Goal: Ask a question: Seek information or help from site administrators or community

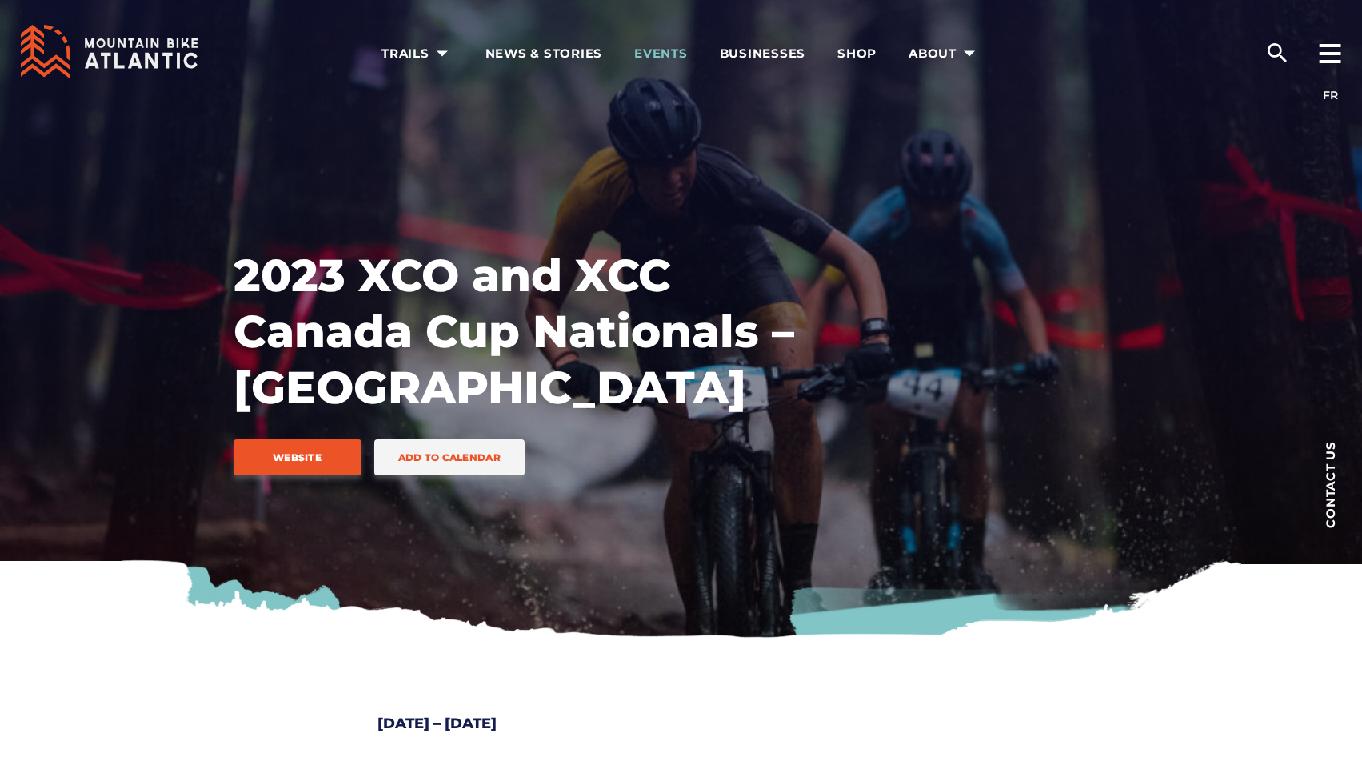
click at [679, 56] on span "Events" at bounding box center [661, 54] width 54 height 16
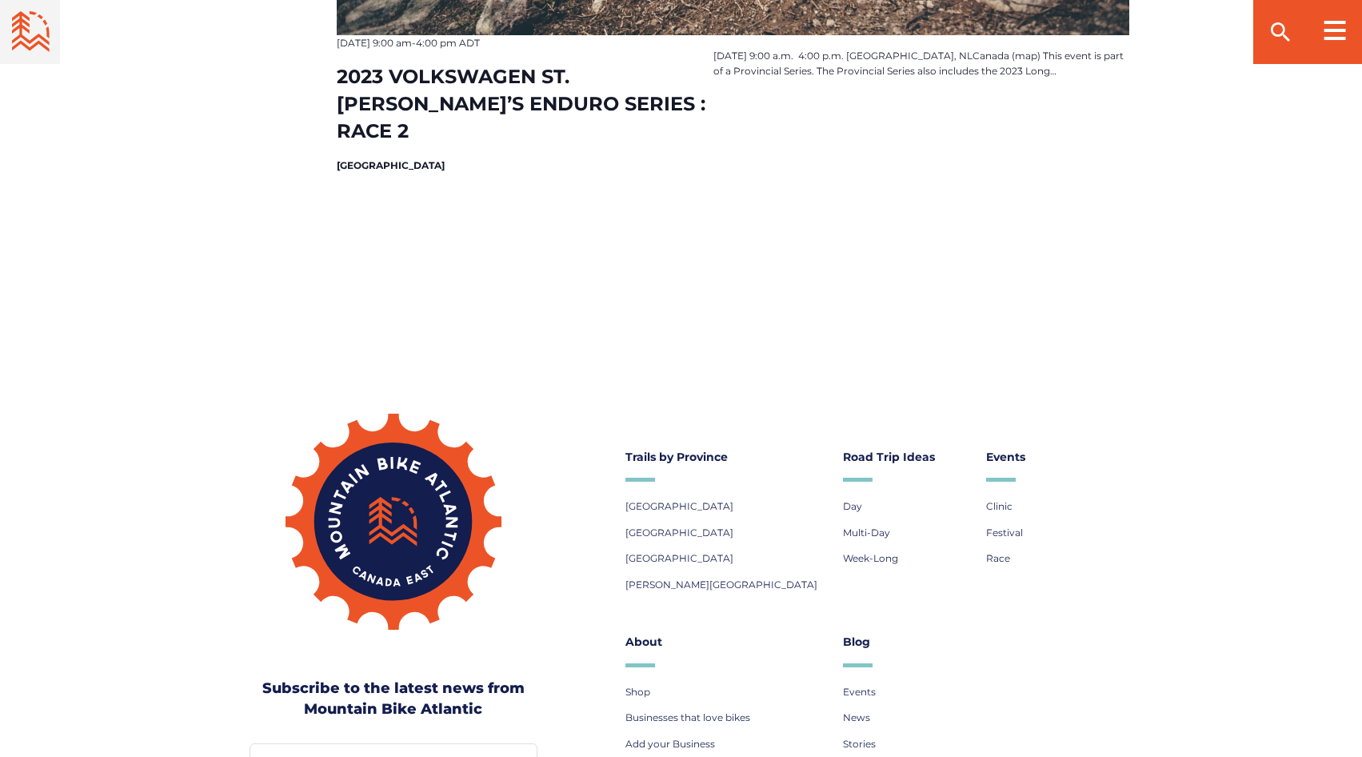
scroll to position [2959, 0]
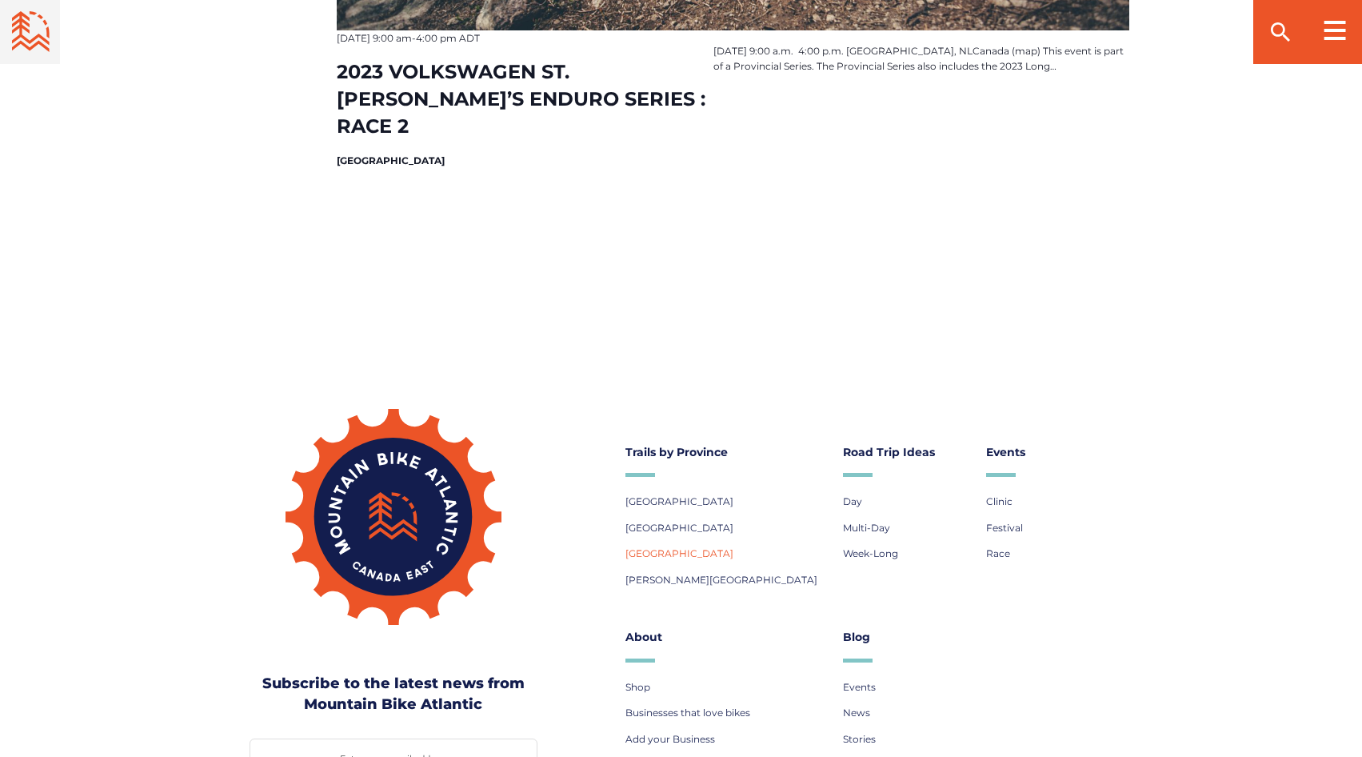
click at [653, 559] on span "[GEOGRAPHIC_DATA]" at bounding box center [679, 553] width 108 height 12
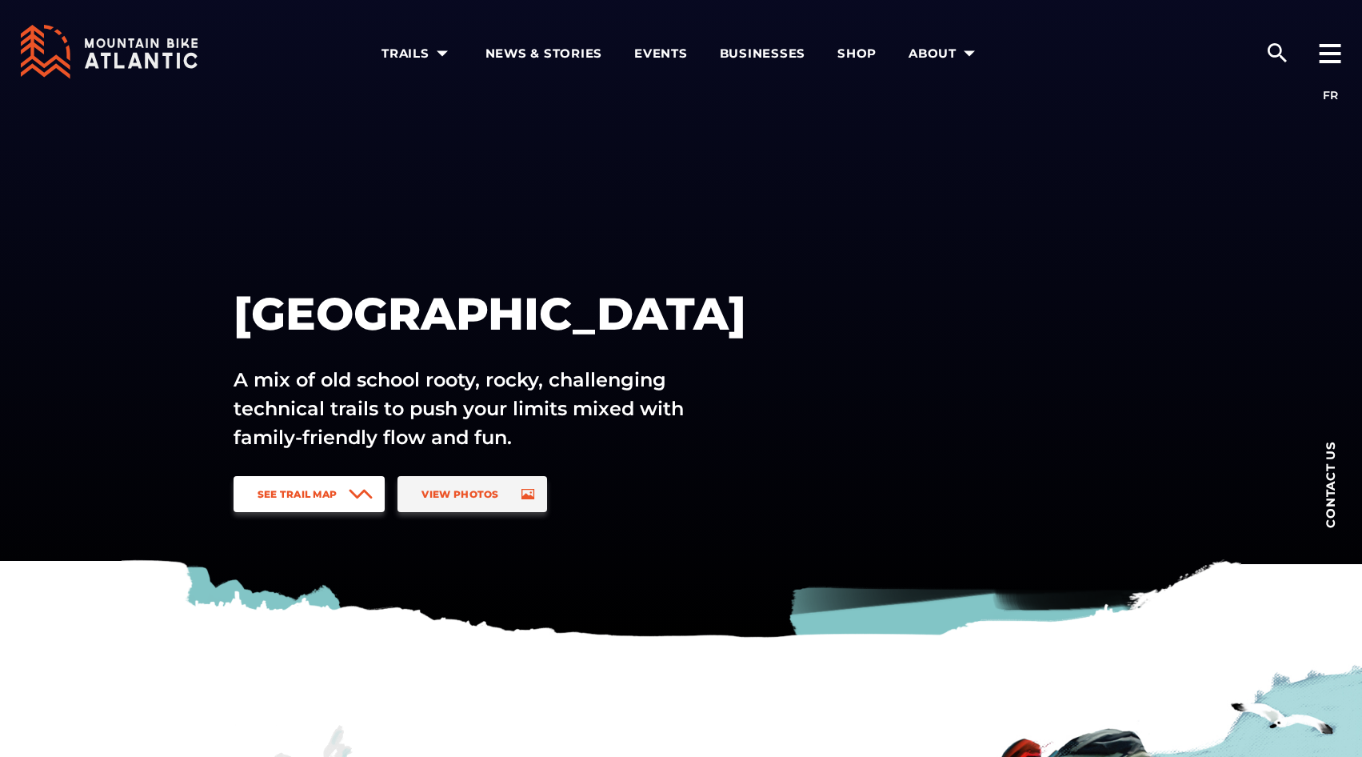
click at [308, 496] on span "See Trail Map" at bounding box center [298, 494] width 80 height 12
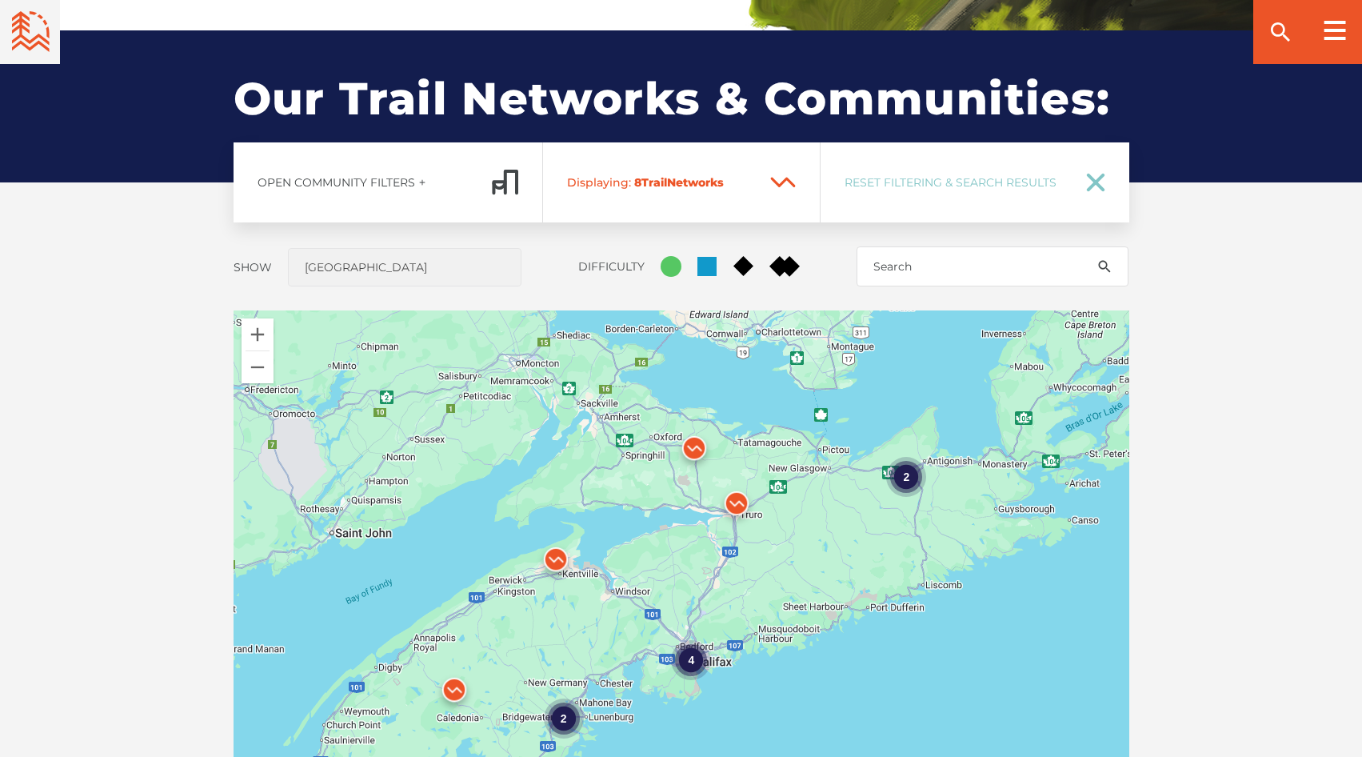
scroll to position [1184, 0]
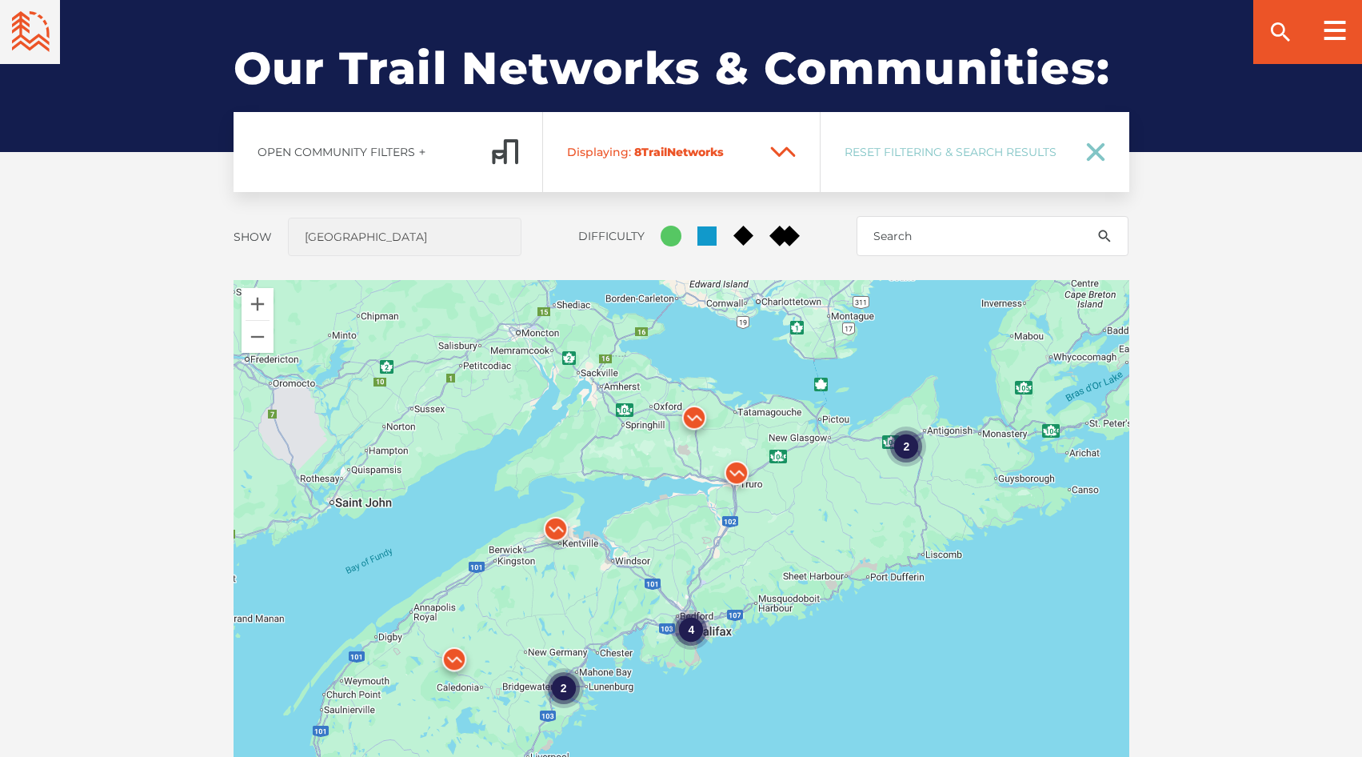
click at [739, 470] on img at bounding box center [737, 477] width 48 height 48
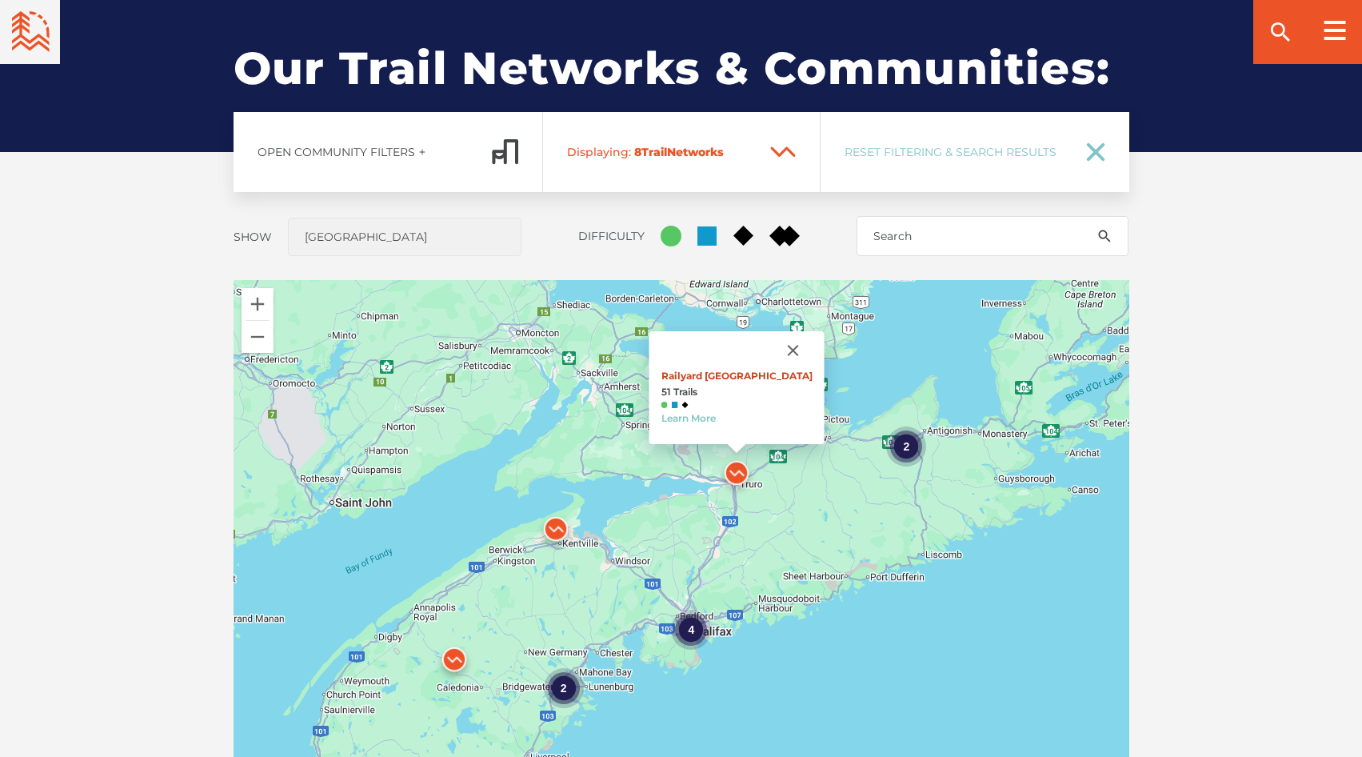
click at [731, 373] on link "Railyard Mountain Bike Park" at bounding box center [736, 375] width 151 height 12
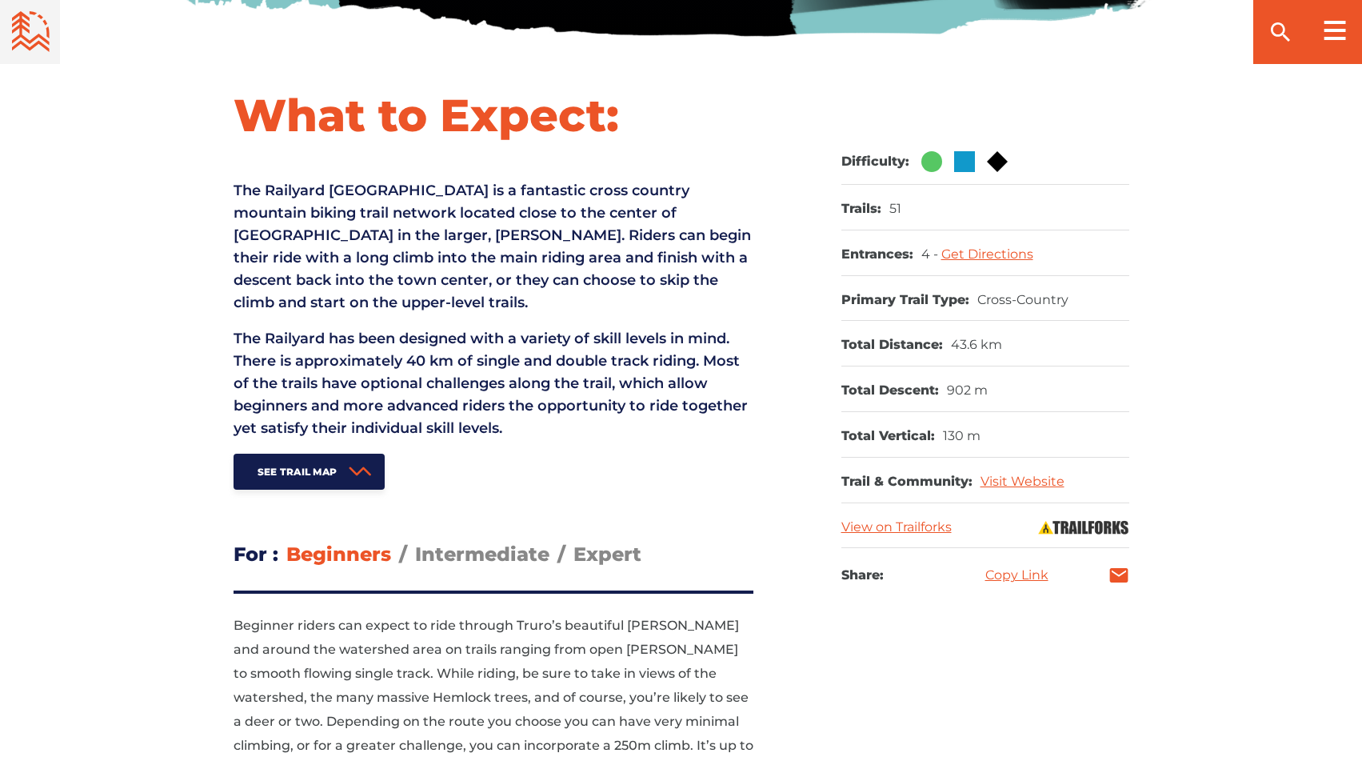
scroll to position [640, 0]
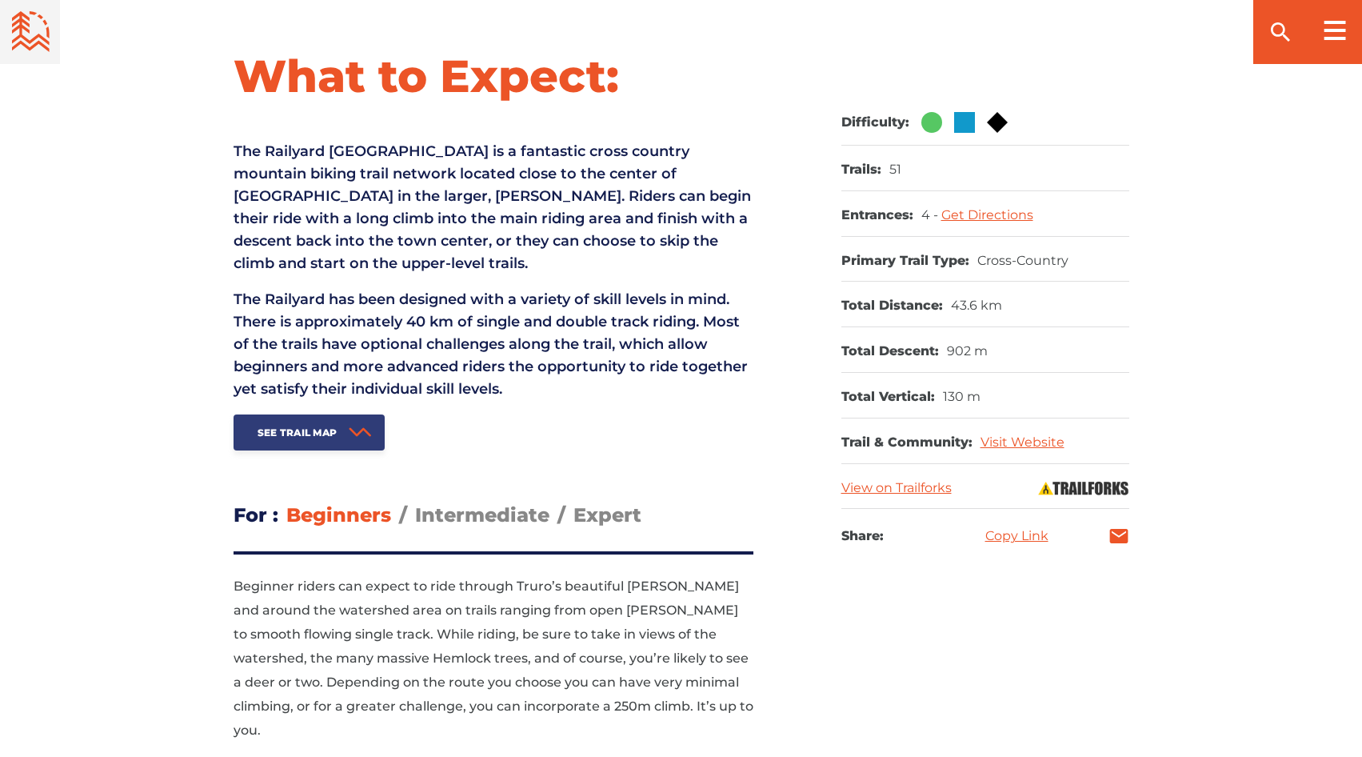
click at [308, 426] on span "See Trail Map" at bounding box center [298, 432] width 80 height 12
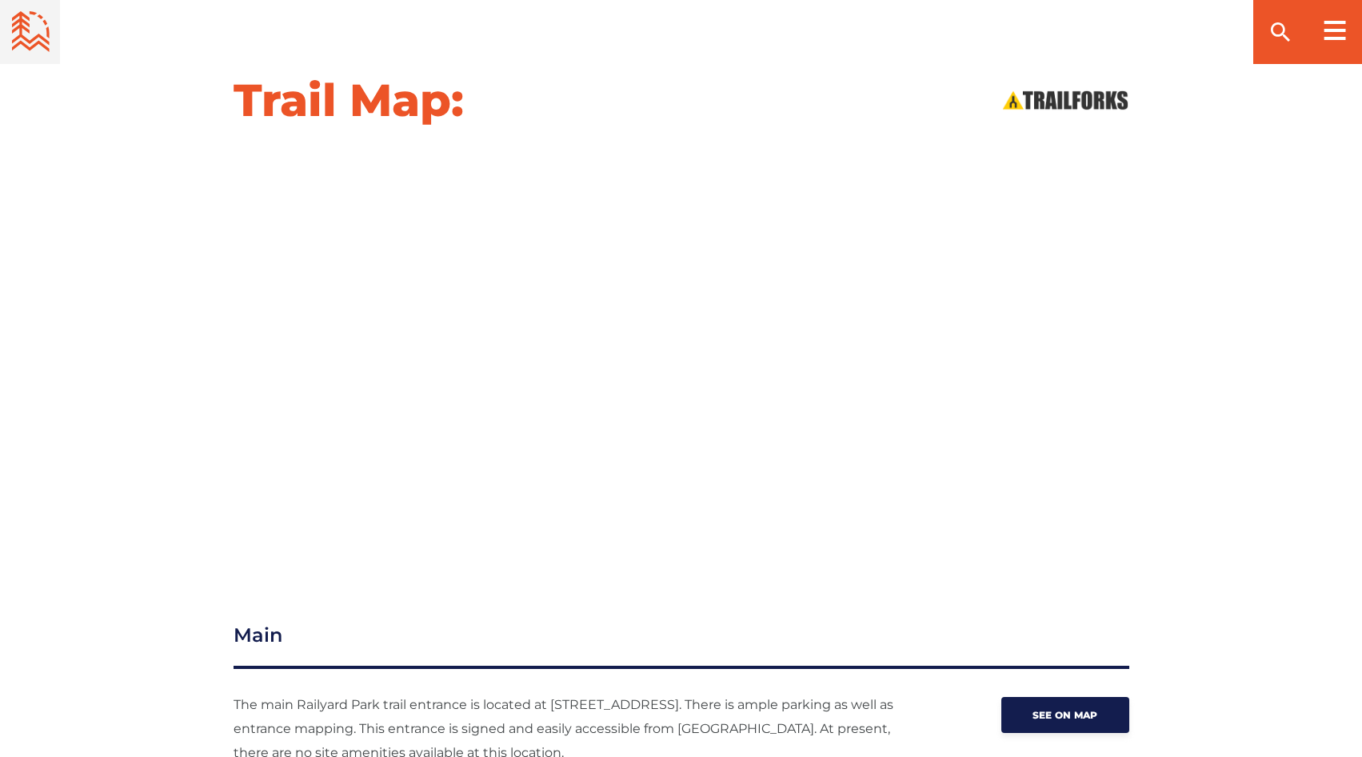
scroll to position [1651, 0]
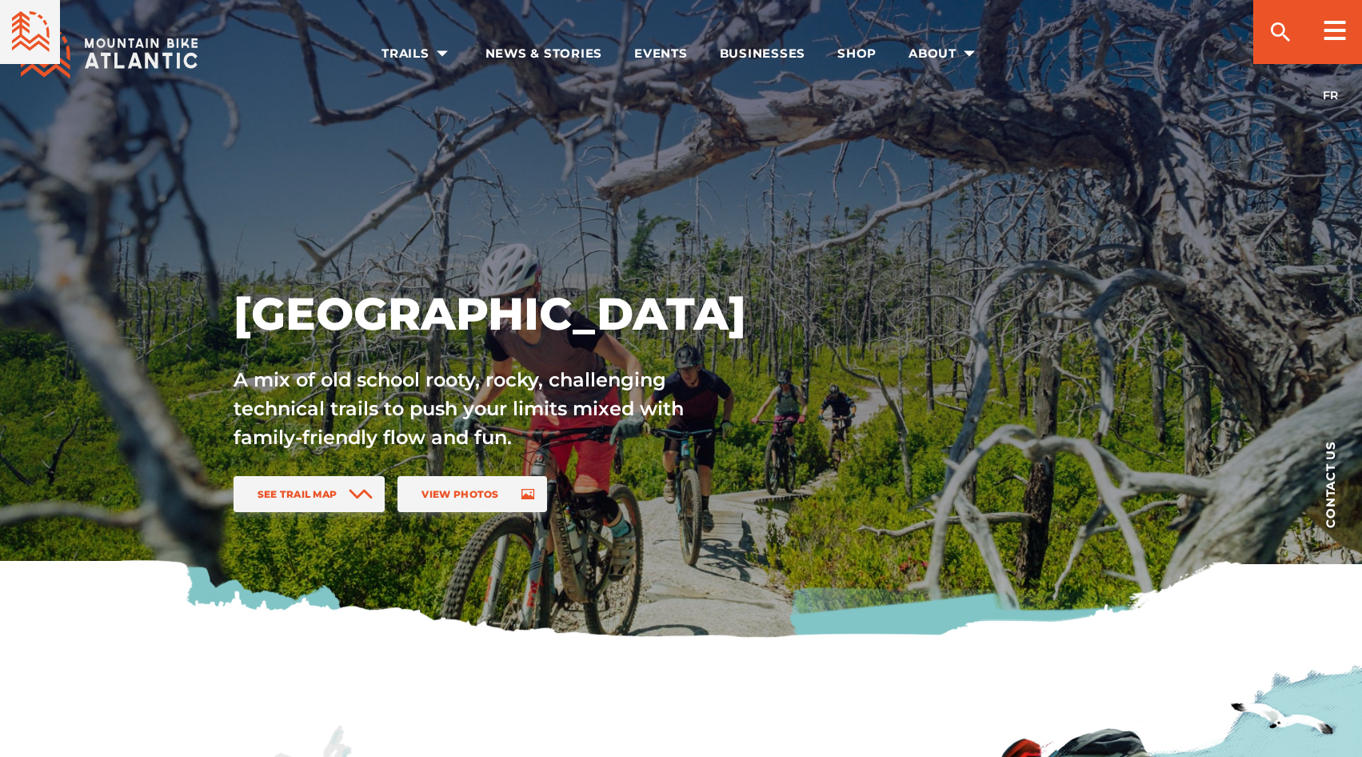
scroll to position [1184, 0]
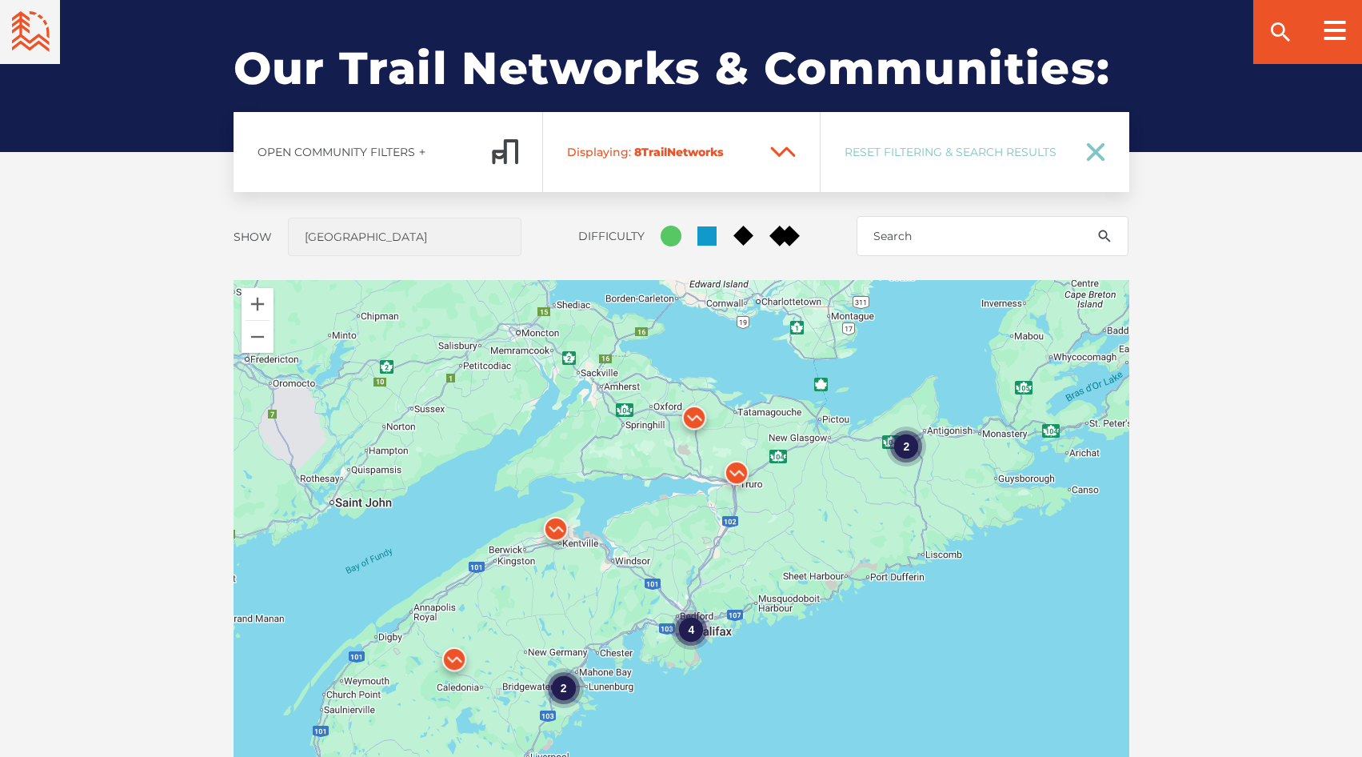
click at [693, 412] on img at bounding box center [694, 421] width 48 height 48
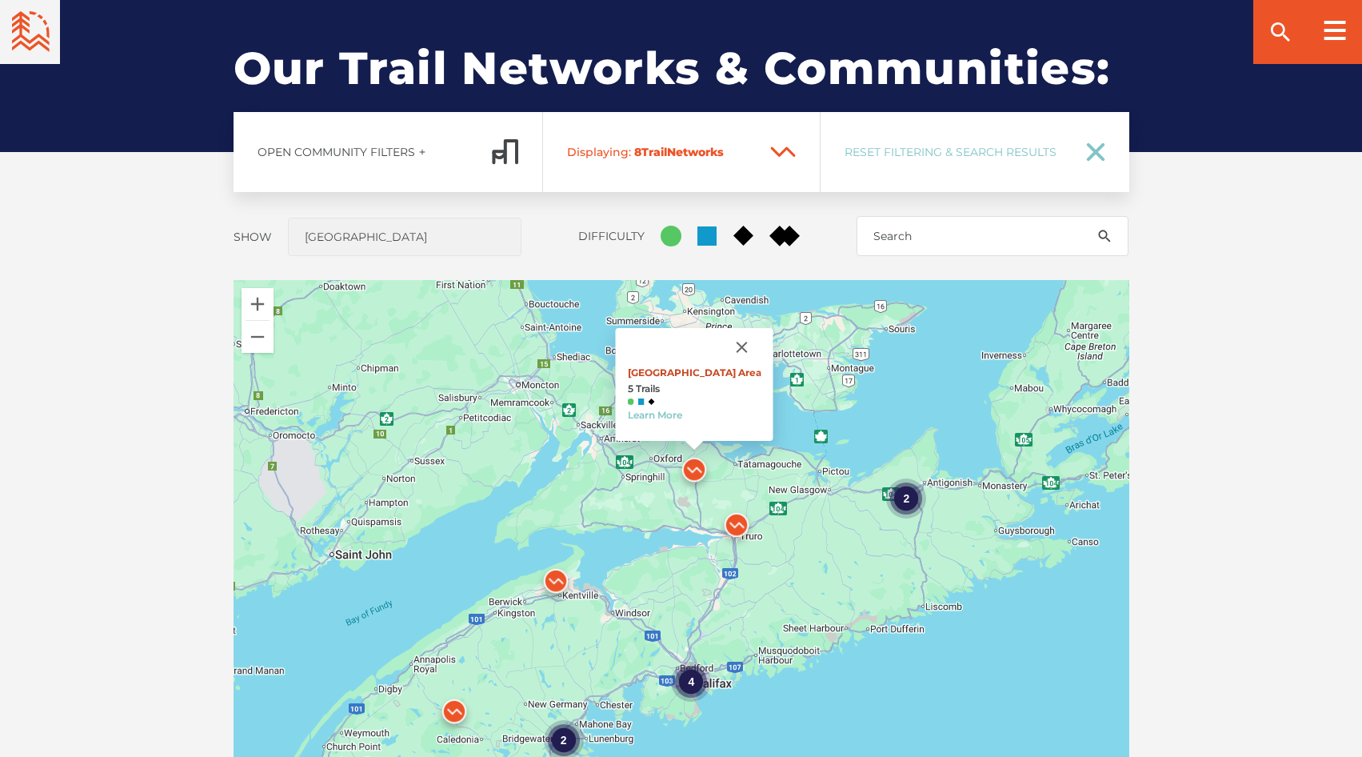
click at [690, 368] on link "Main Parking Area" at bounding box center [694, 372] width 134 height 12
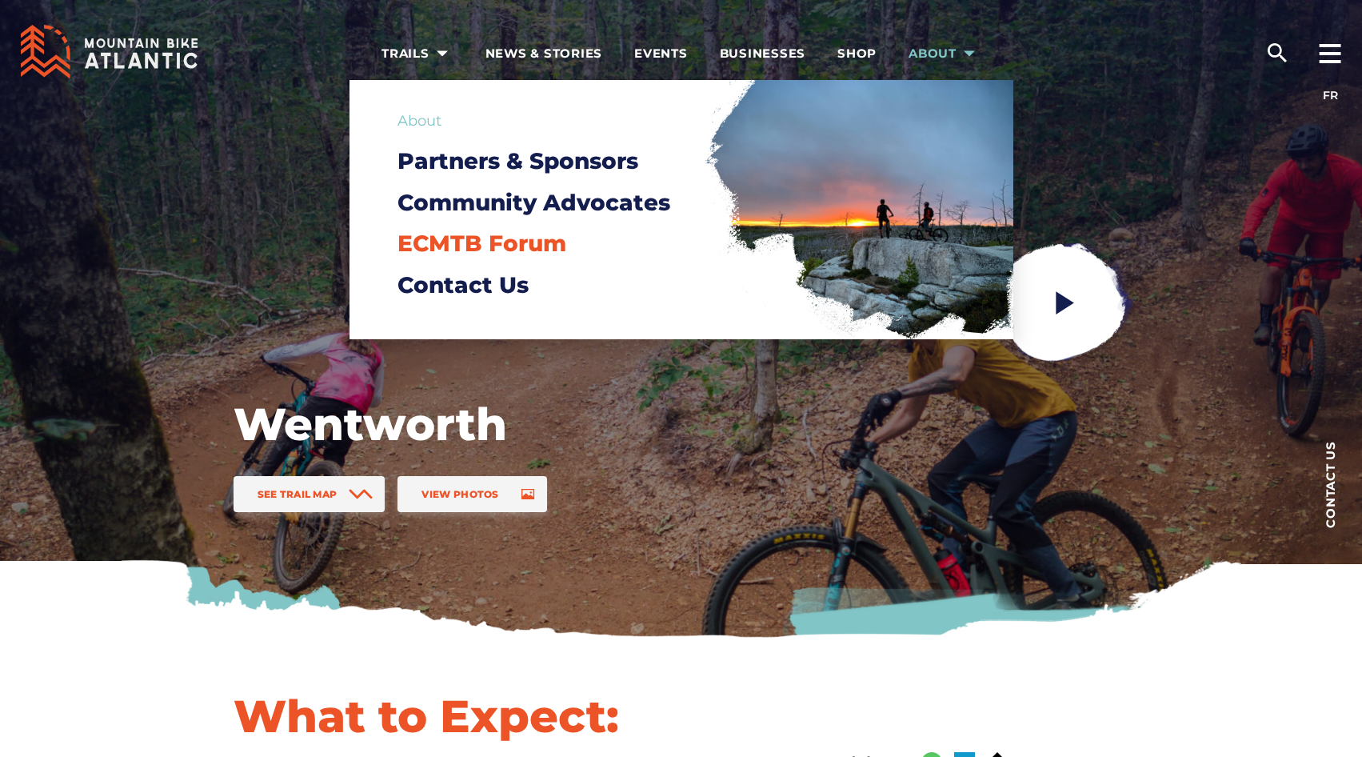
click at [453, 248] on span "ECMTB Forum" at bounding box center [481, 243] width 169 height 27
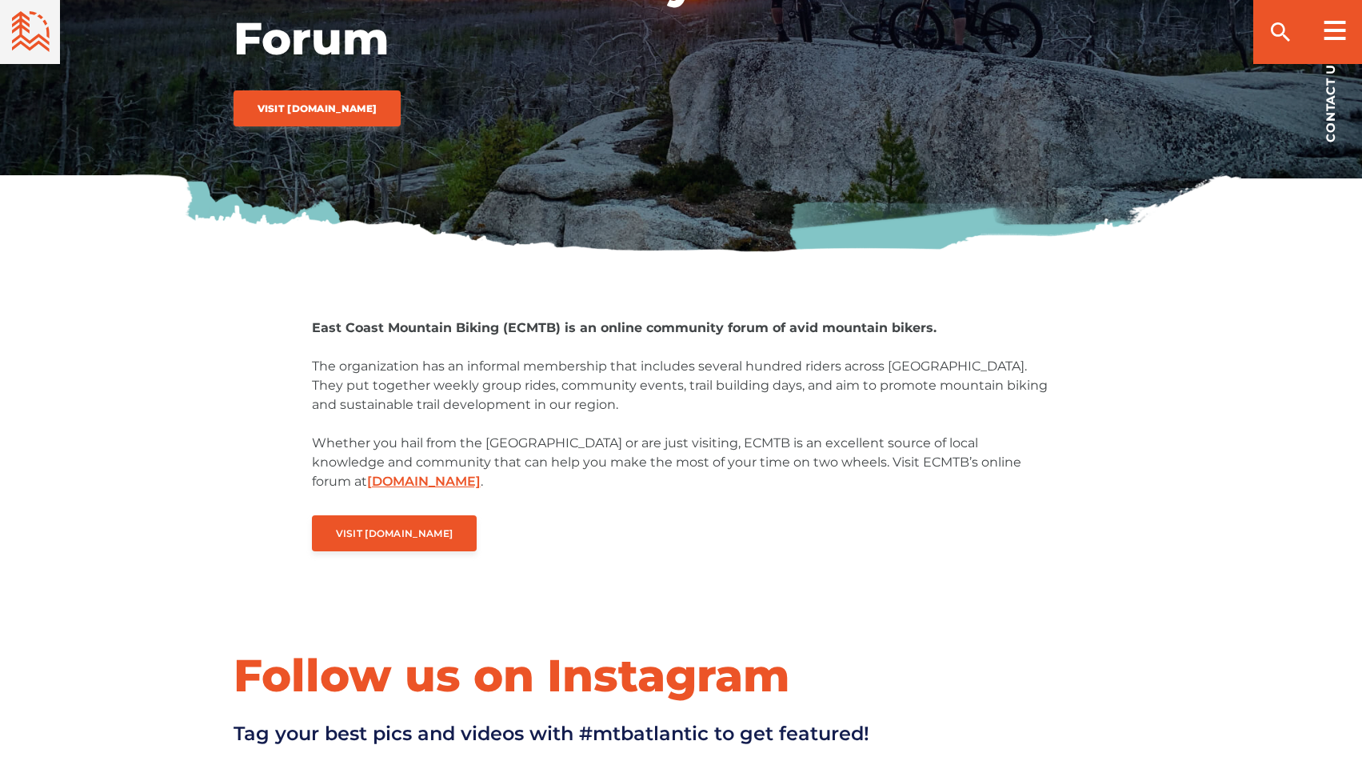
scroll to position [400, 0]
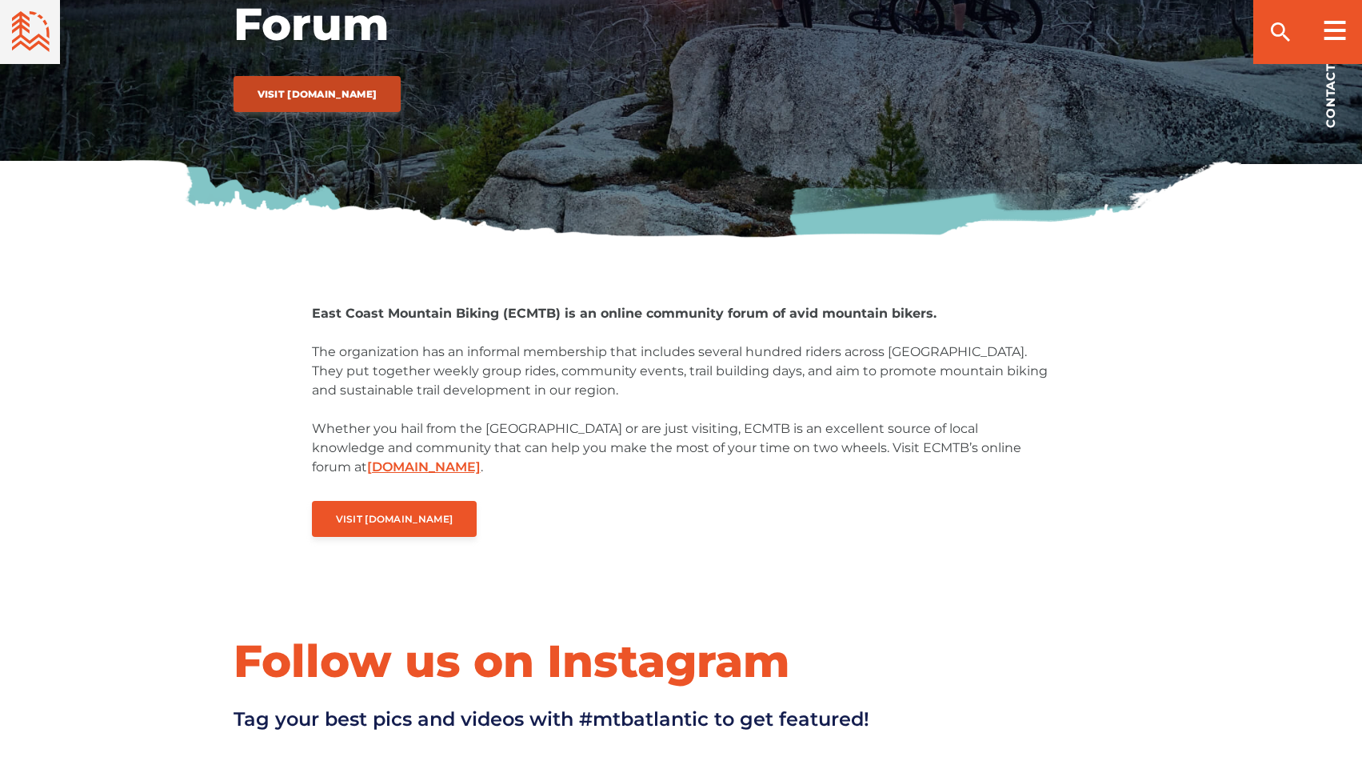
click at [319, 94] on span "Visit [DOMAIN_NAME]" at bounding box center [318, 94] width 120 height 12
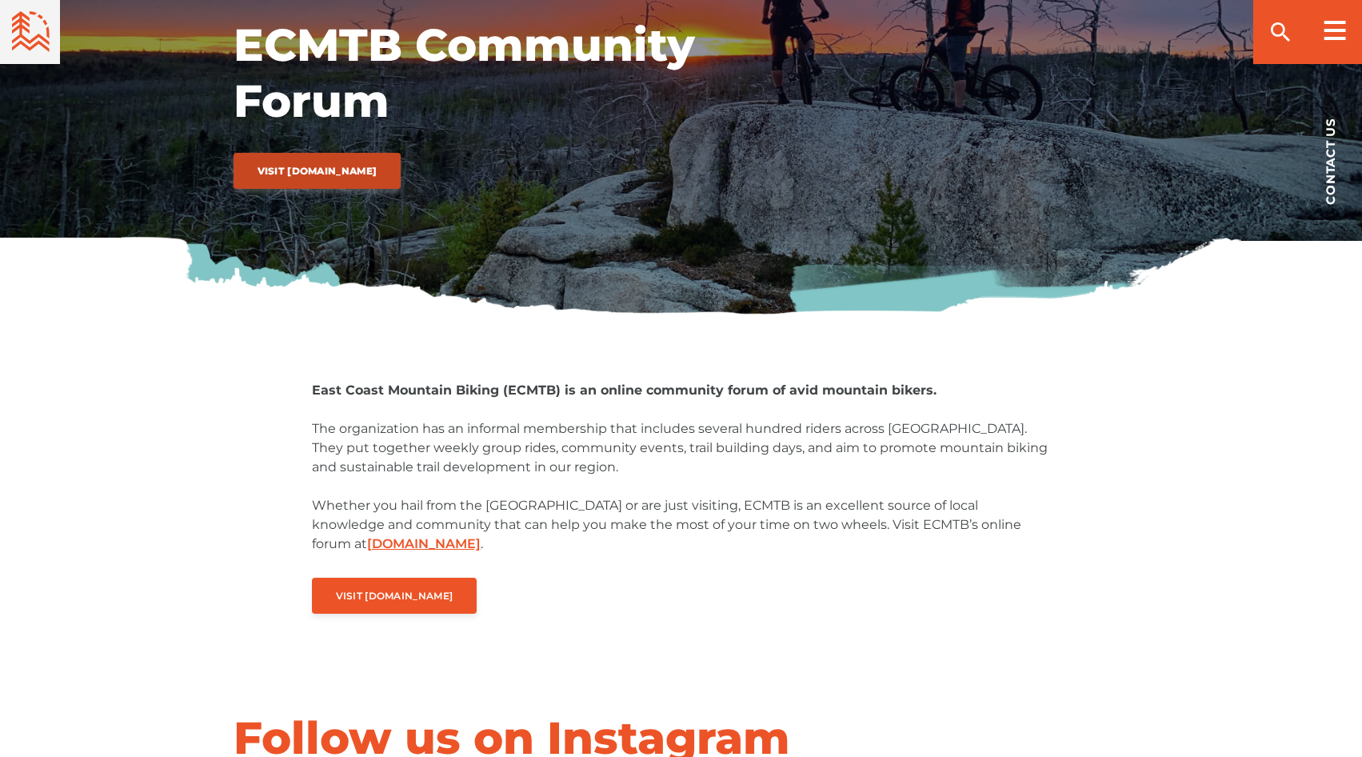
scroll to position [240, 0]
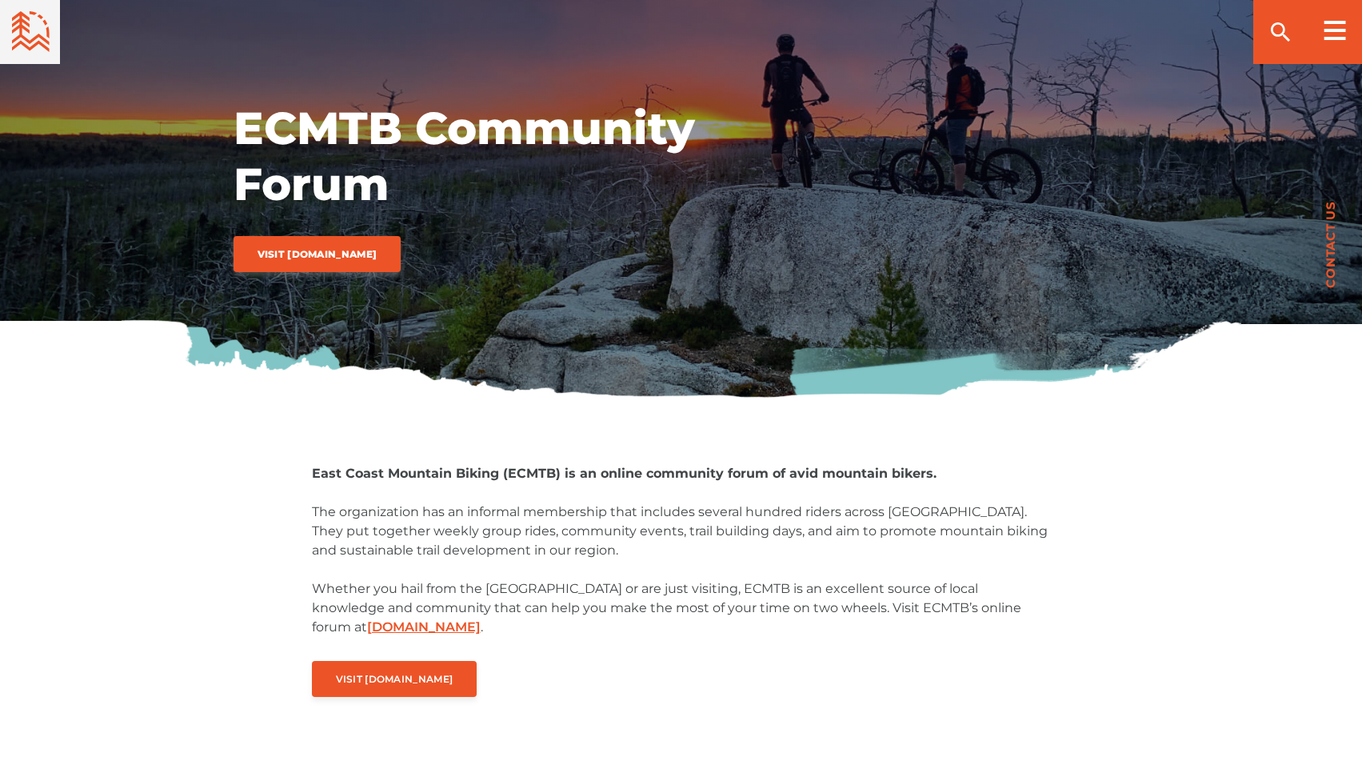
click at [1327, 238] on span "Contact us" at bounding box center [1330, 244] width 12 height 87
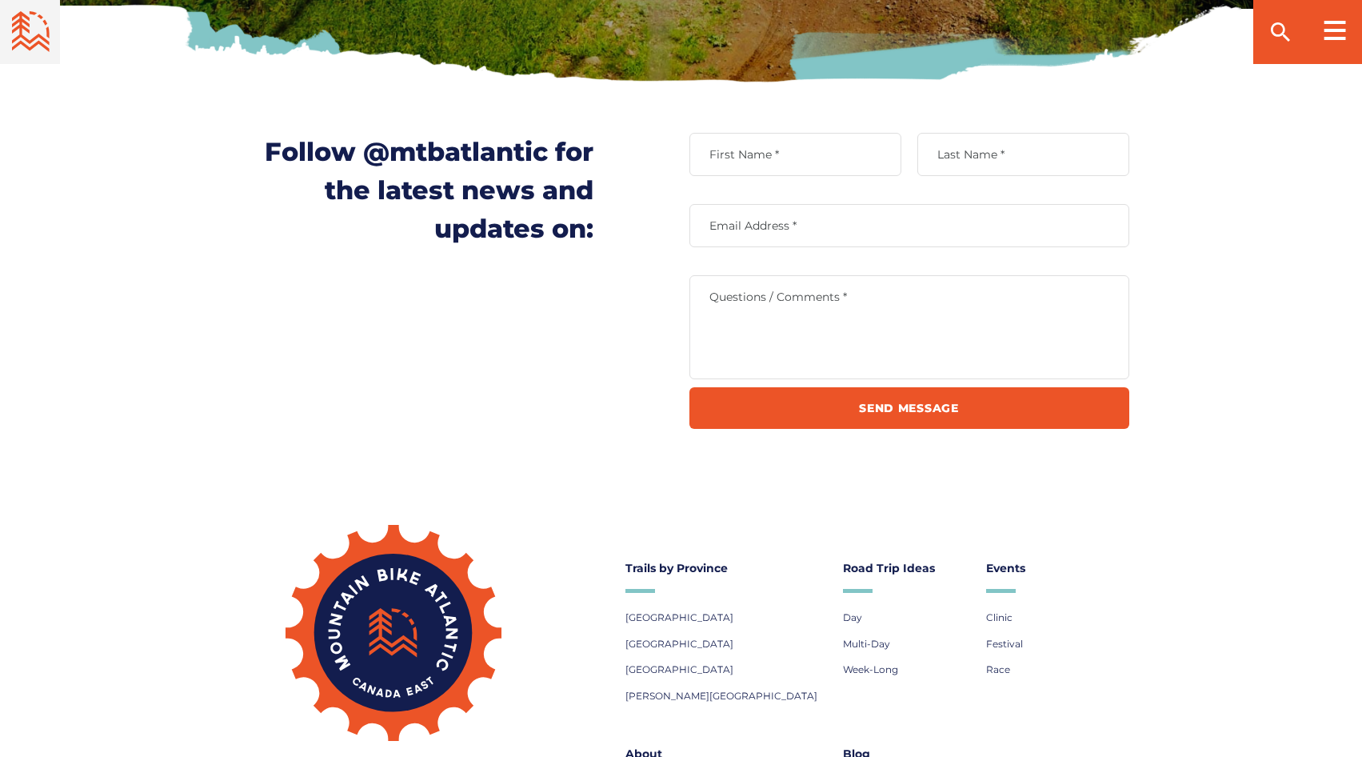
scroll to position [560, 0]
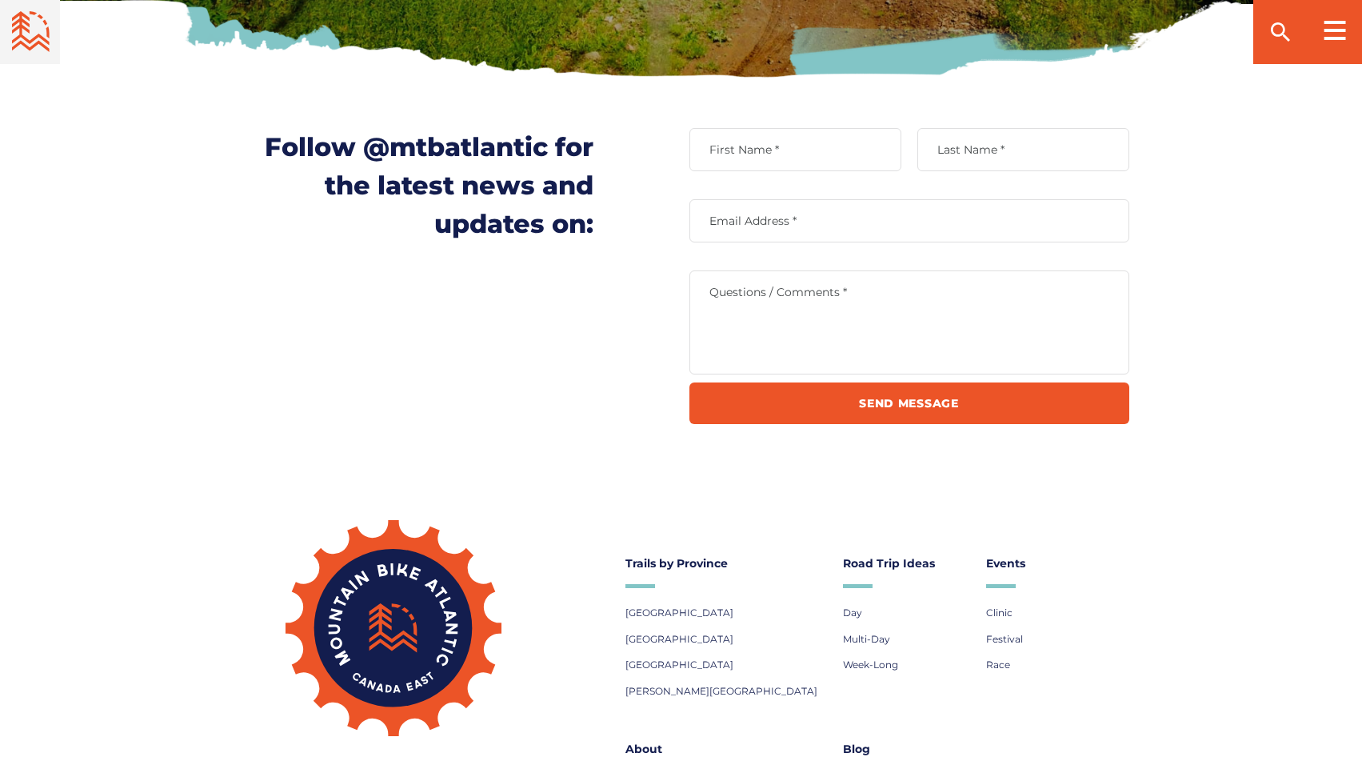
click at [743, 150] on label "First Name *" at bounding box center [795, 149] width 212 height 14
click at [743, 150] on input "First Name *" at bounding box center [795, 149] width 212 height 43
type input "[PERSON_NAME]"
click at [1012, 150] on label "Last Name *" at bounding box center [1023, 149] width 212 height 14
click at [1012, 150] on input "Last Name *" at bounding box center [1023, 149] width 212 height 43
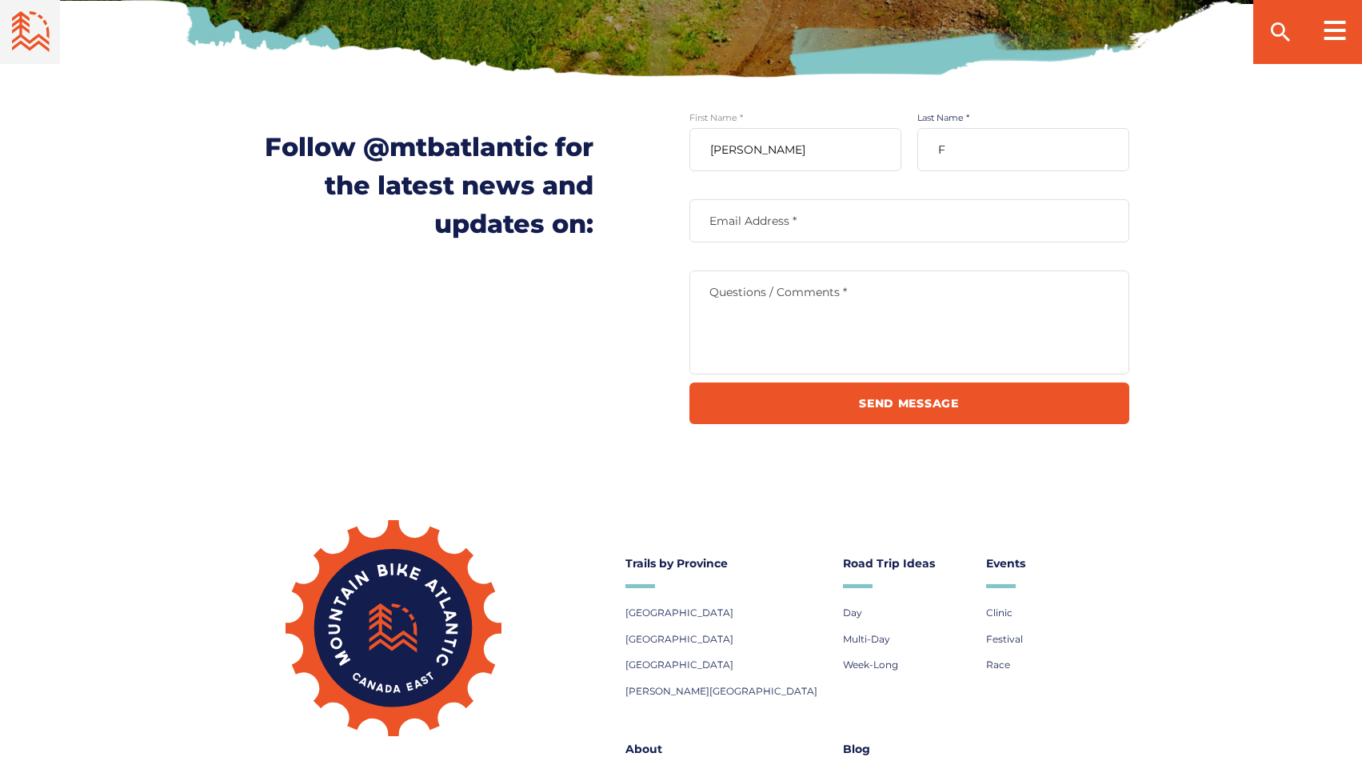
type input "F"
click at [785, 222] on label "Email Address *" at bounding box center [909, 221] width 440 height 14
click at [785, 222] on input "Email Address *" at bounding box center [909, 220] width 440 height 43
type input "andrew4ce@gmail.com"
click at [732, 299] on label "Questions / Comments *" at bounding box center [909, 292] width 440 height 14
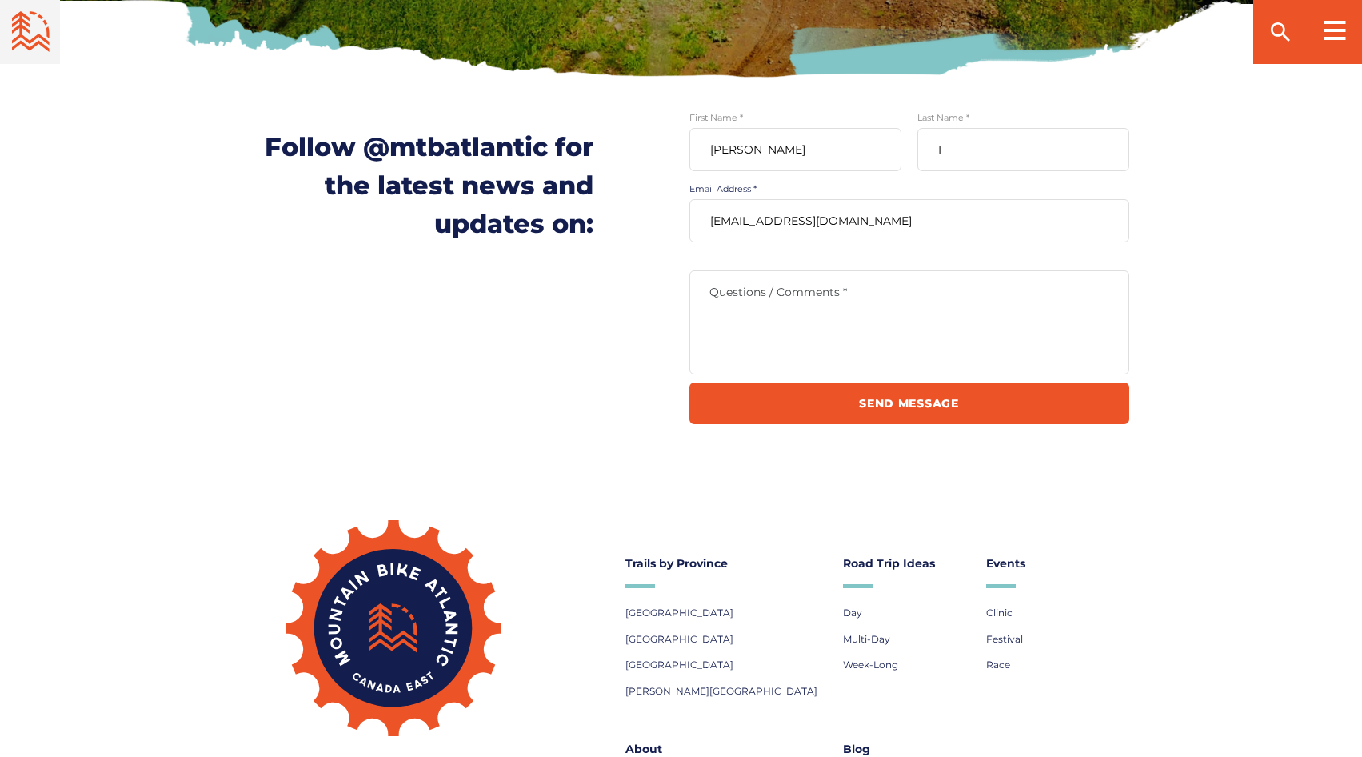
click at [732, 299] on textarea "Questions / Comments *" at bounding box center [909, 322] width 440 height 104
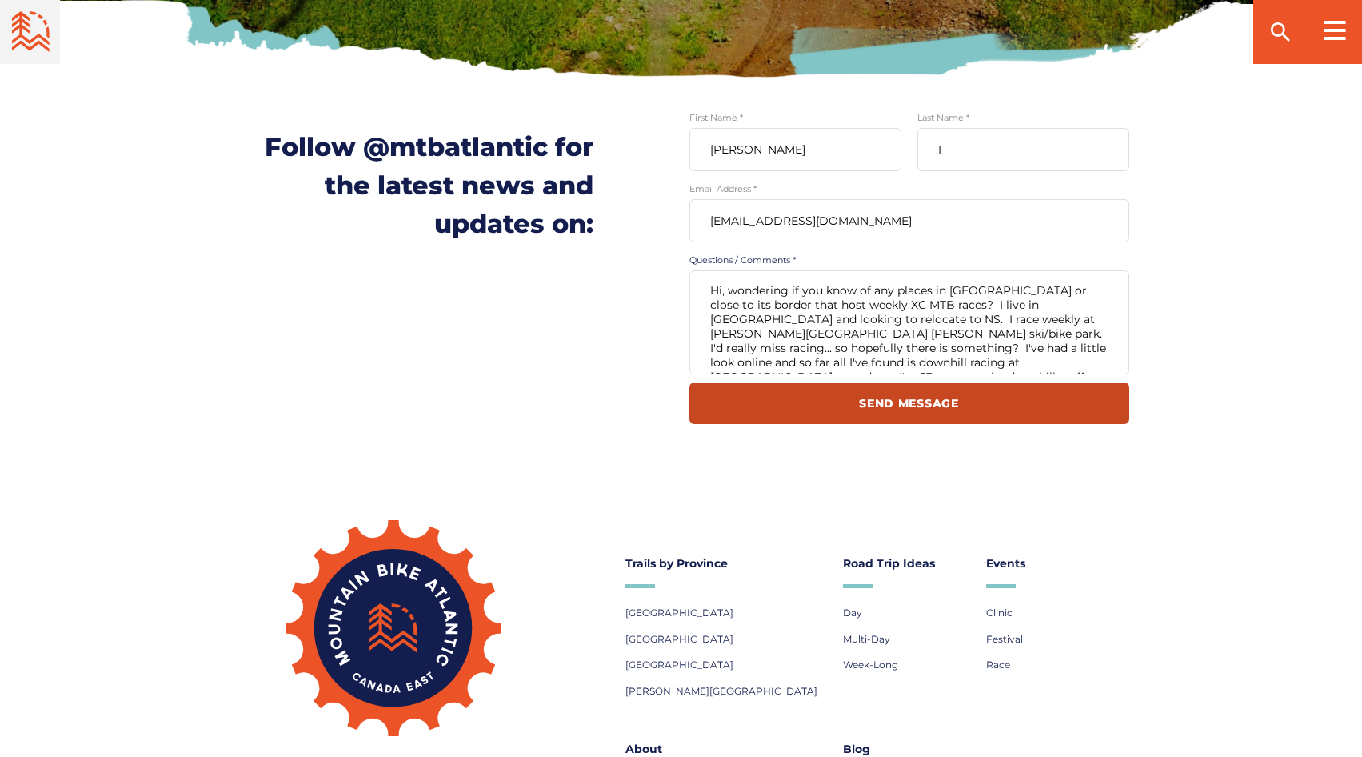
scroll to position [10, 0]
type textarea "Hi, wondering if you know of any places in NS or close to its border that host …"
click at [874, 397] on input "Send Message" at bounding box center [909, 403] width 440 height 42
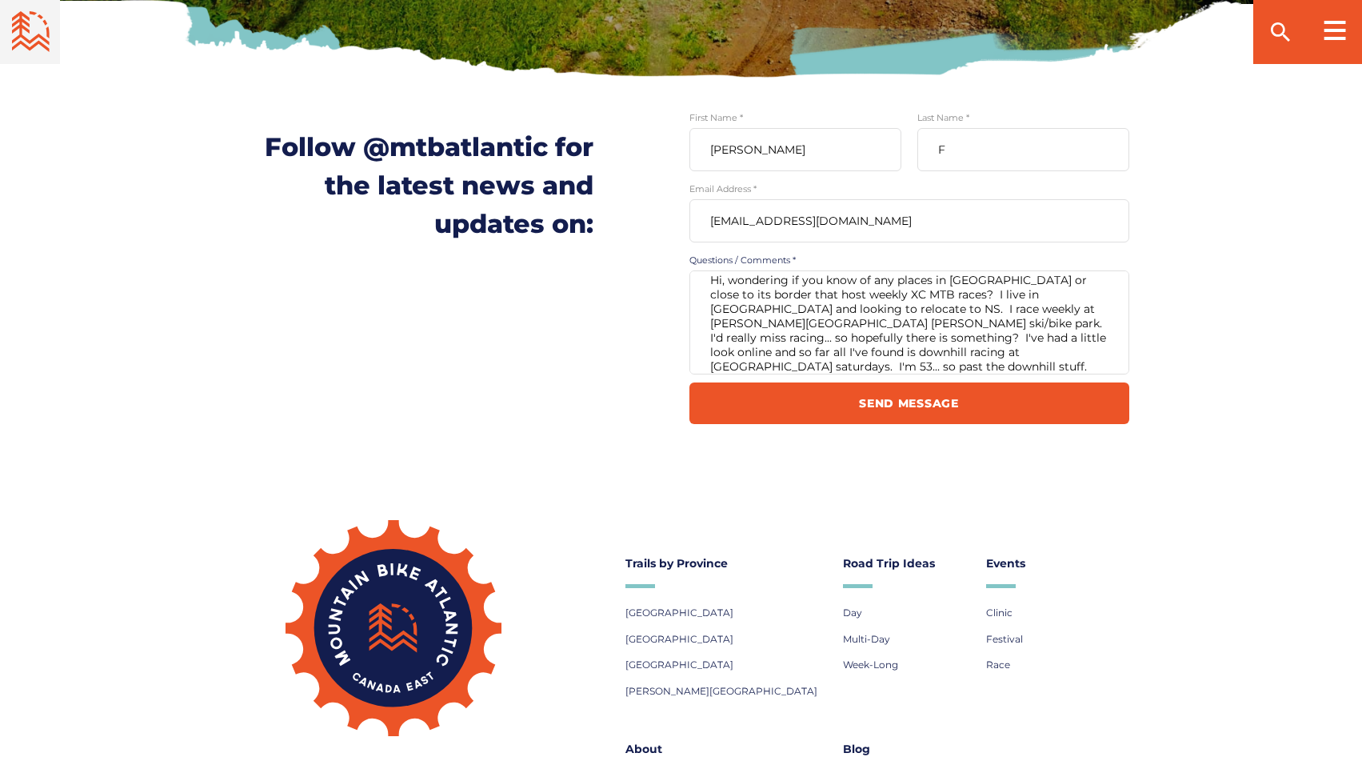
scroll to position [0, 0]
drag, startPoint x: 834, startPoint y: 368, endPoint x: 677, endPoint y: 272, distance: 184.5
click at [677, 272] on div "Follow @mtbatlantic for the latest news and updates on: Instagram Facebook YouT…" at bounding box center [682, 276] width 1120 height 296
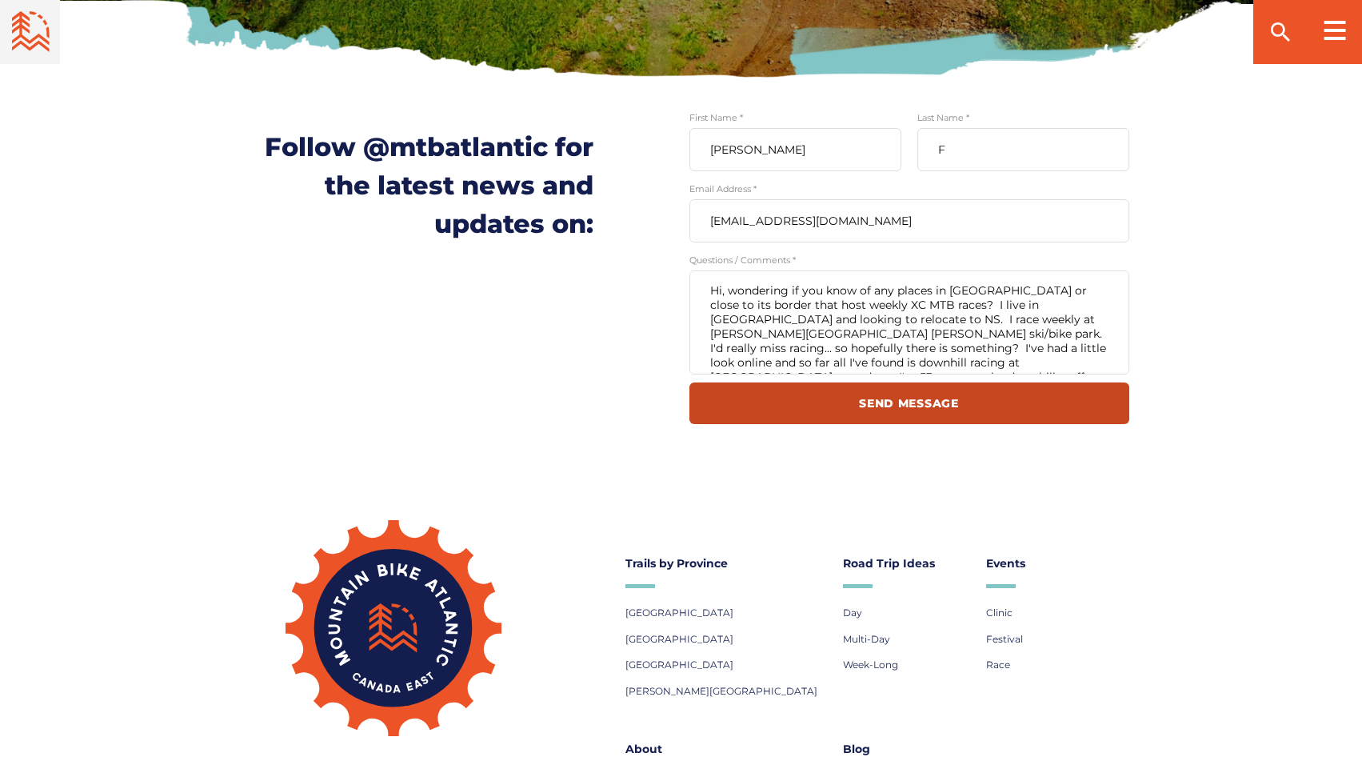
click at [896, 405] on input "Send Message" at bounding box center [909, 403] width 440 height 42
click at [895, 405] on input "Send Message" at bounding box center [909, 403] width 440 height 42
click at [875, 399] on input "Send Message" at bounding box center [909, 403] width 440 height 42
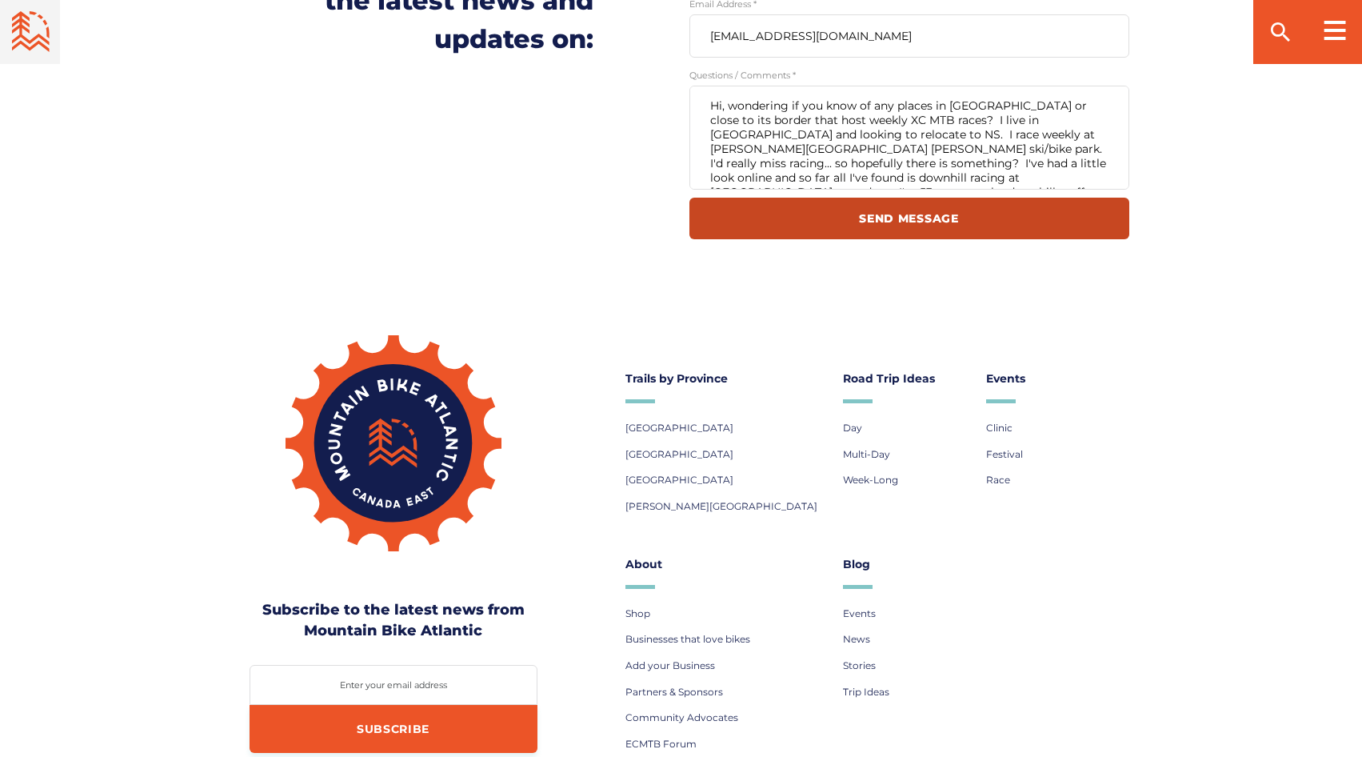
scroll to position [880, 0]
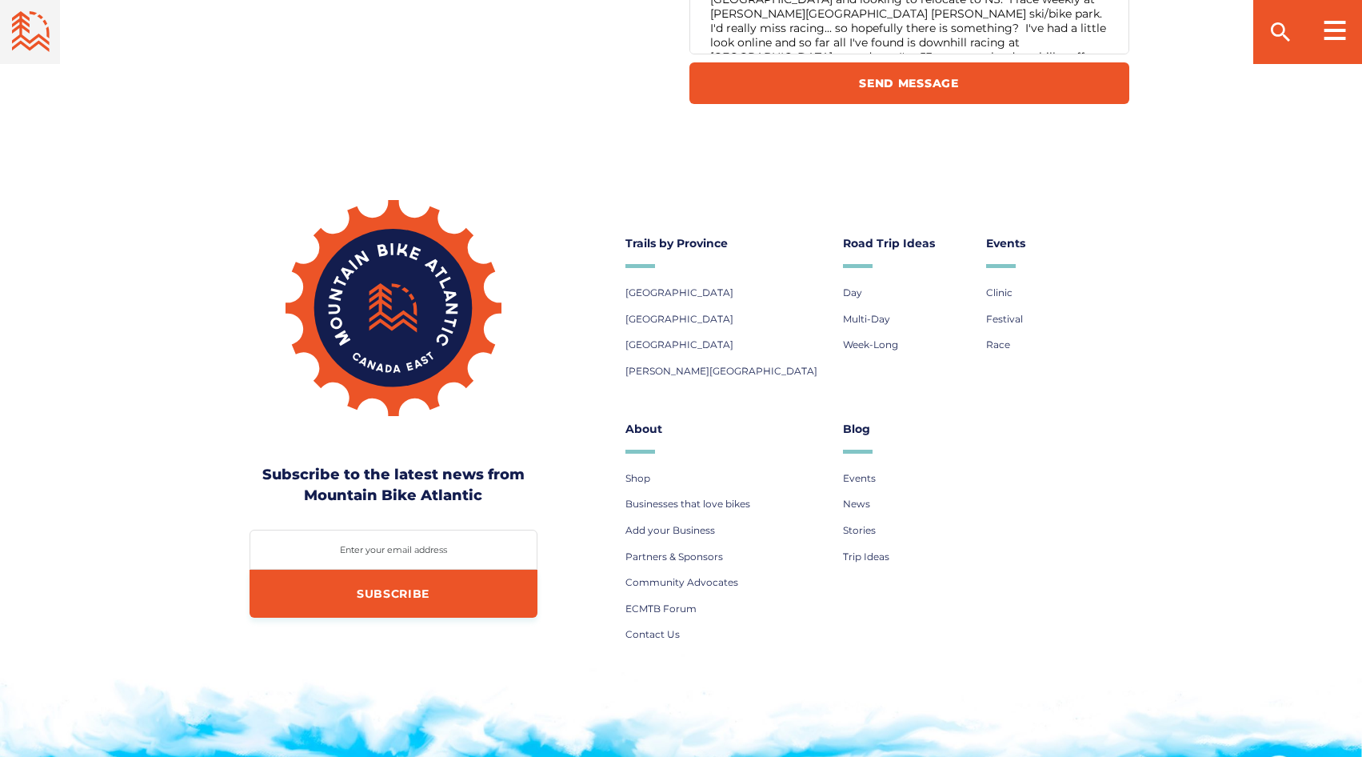
click at [891, 478] on li "Events" at bounding box center [906, 478] width 127 height 13
click at [874, 485] on link "Events" at bounding box center [859, 478] width 33 height 20
click at [922, 484] on li "Events" at bounding box center [906, 478] width 127 height 13
click at [650, 477] on li "Shop" at bounding box center [726, 478] width 202 height 13
click at [649, 475] on span "Shop" at bounding box center [637, 478] width 25 height 12
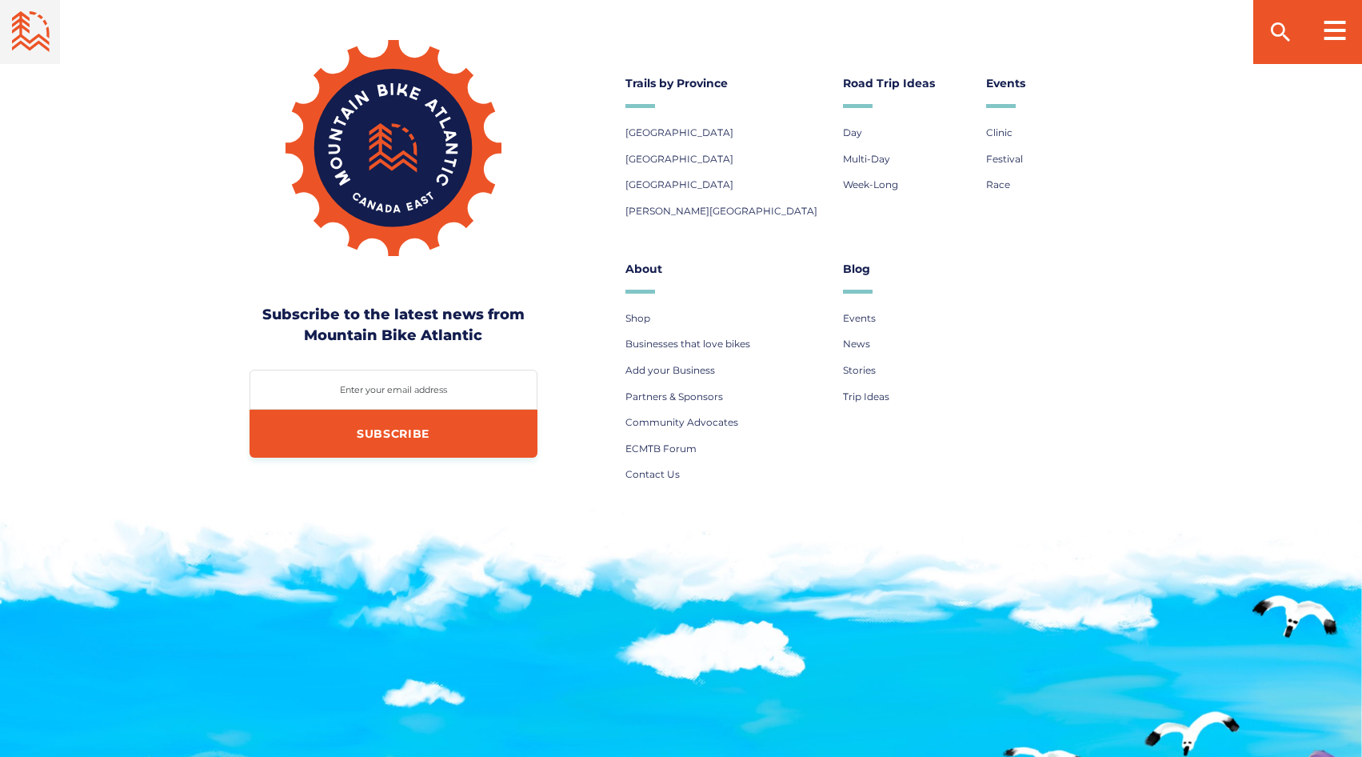
scroll to position [1040, 0]
click at [670, 448] on span "ECMTB Forum" at bounding box center [660, 448] width 71 height 12
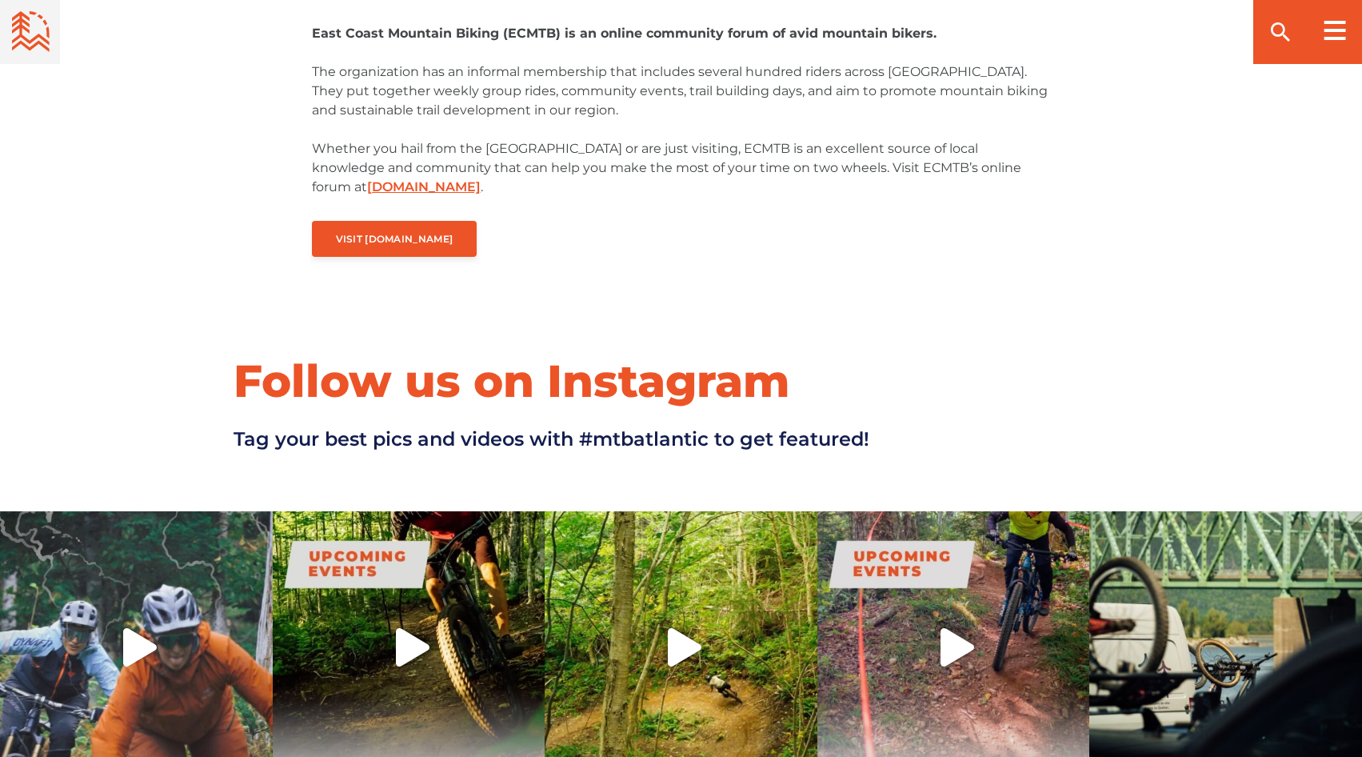
scroll to position [640, 0]
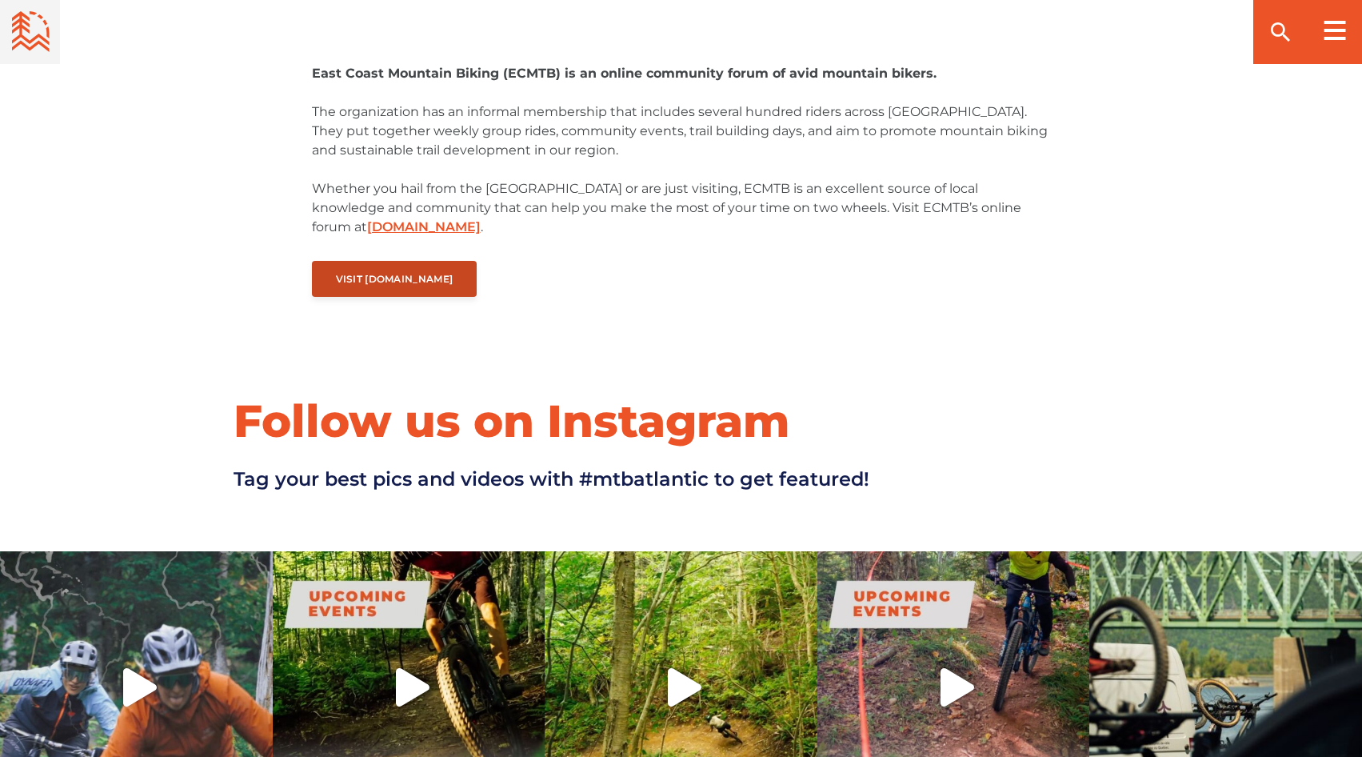
click at [390, 273] on span "Visit [DOMAIN_NAME]" at bounding box center [395, 279] width 118 height 12
